Goal: Information Seeking & Learning: Learn about a topic

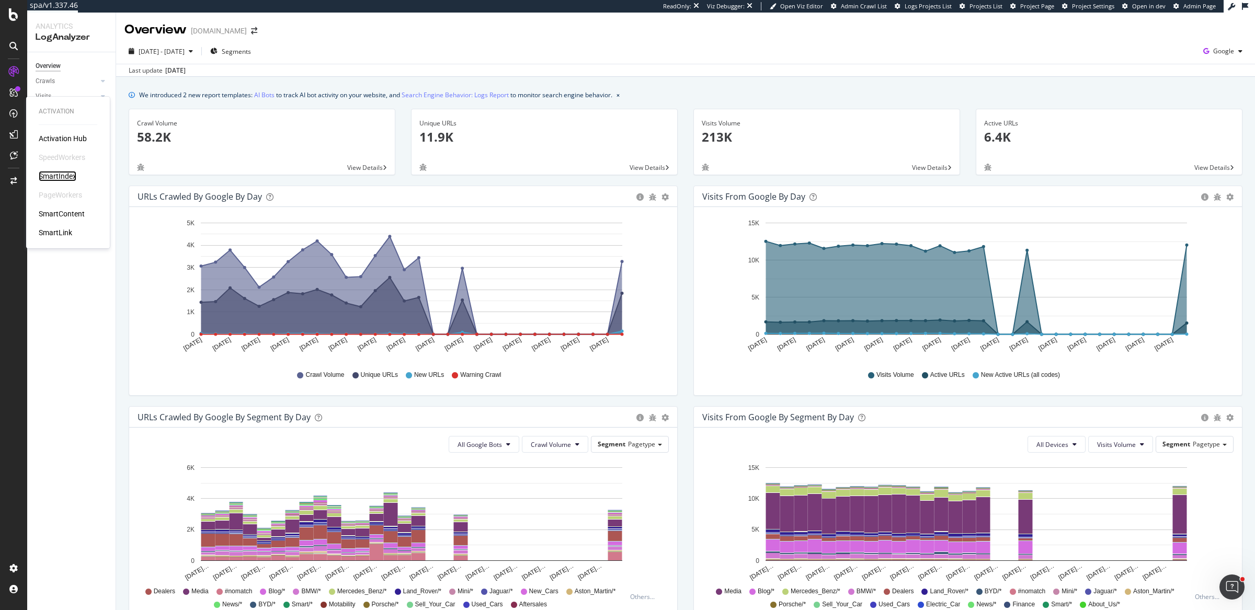
click at [59, 175] on div "SmartIndex" at bounding box center [58, 176] width 38 height 10
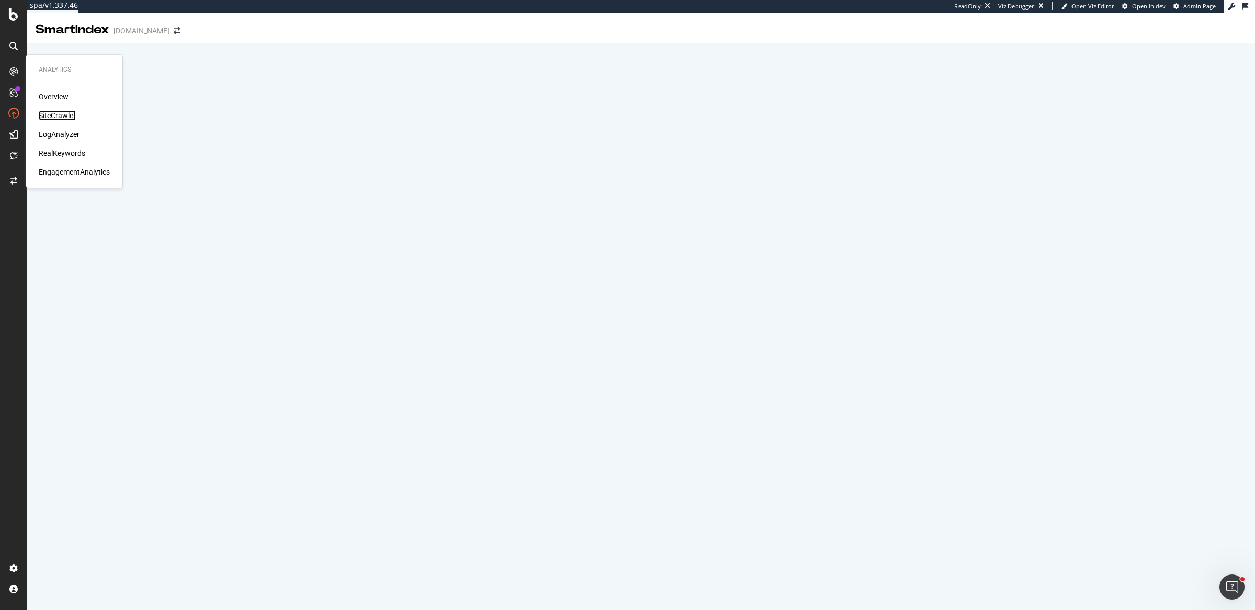
click at [56, 112] on div "SiteCrawler" at bounding box center [57, 115] width 37 height 10
